Goal: Task Accomplishment & Management: Use online tool/utility

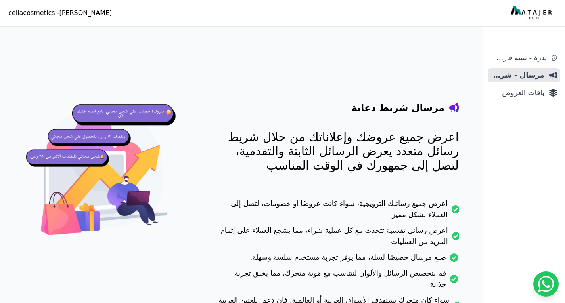
click at [533, 92] on span "باقات العروض" at bounding box center [516, 92] width 53 height 11
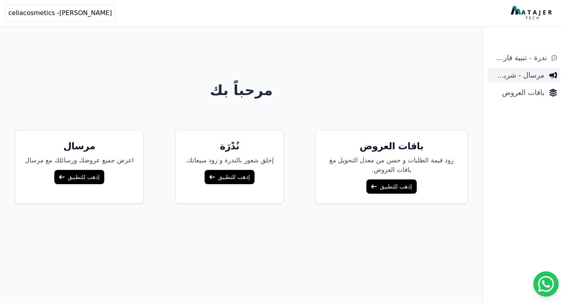
click at [527, 81] on link "مرسال - شريط دعاية" at bounding box center [523, 75] width 73 height 14
click at [525, 87] on link "باقات العروض" at bounding box center [523, 93] width 73 height 14
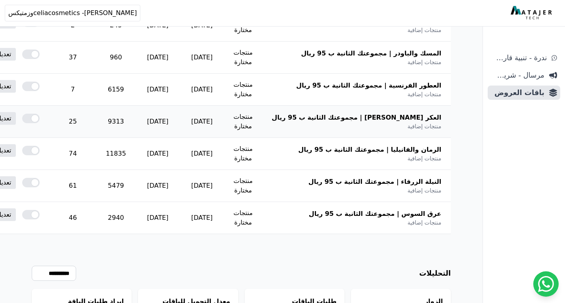
scroll to position [238, 0]
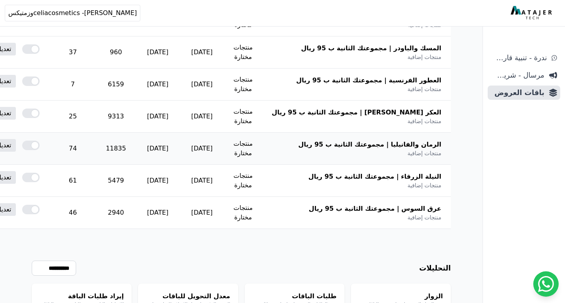
click at [370, 156] on div "الرمان والفانيليا | مجموعتك الثانية ب 95 ريال منتجات إضافية" at bounding box center [356, 148] width 170 height 17
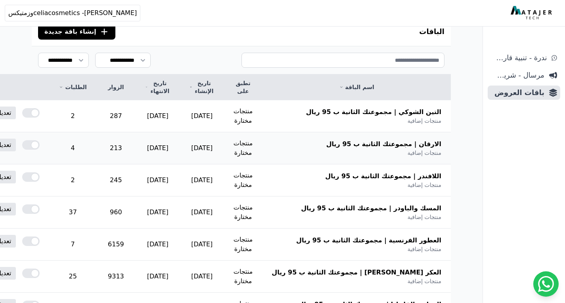
scroll to position [79, 0]
